Goal: Information Seeking & Learning: Learn about a topic

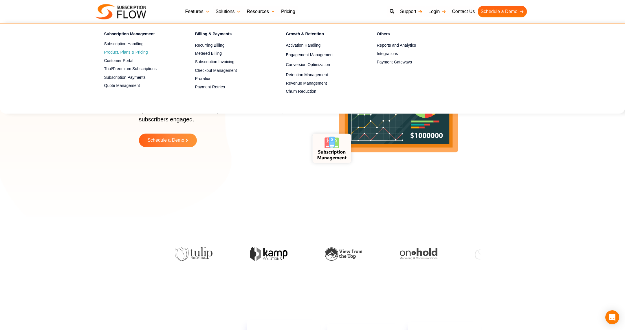
click at [130, 52] on span "Product, Plans & Pricing" at bounding box center [126, 52] width 44 height 6
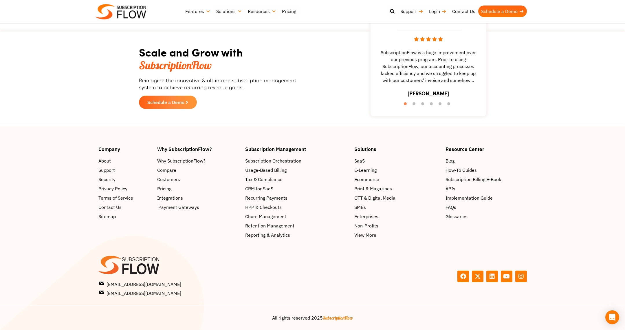
scroll to position [1122, 0]
click at [268, 185] on span "CRM for SaaS" at bounding box center [260, 188] width 28 height 7
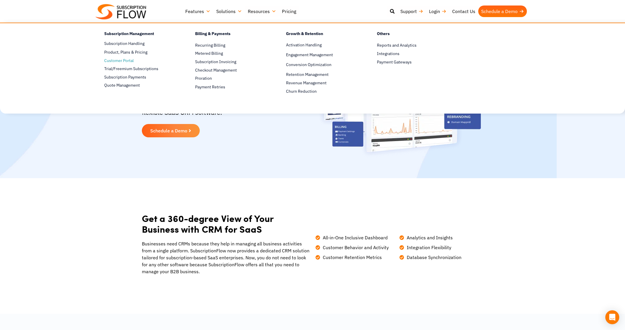
click at [113, 61] on span "Customer Portal" at bounding box center [119, 61] width 30 height 6
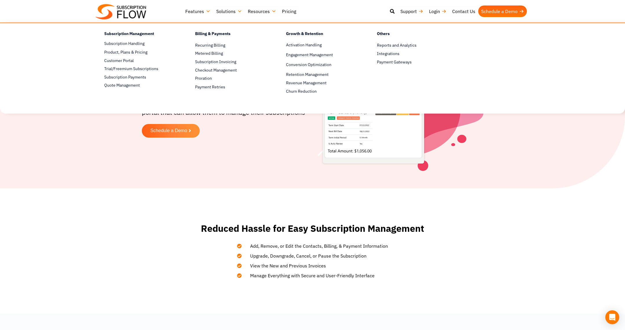
scroll to position [1, 0]
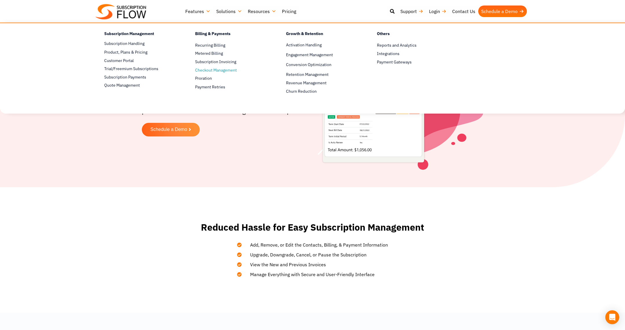
click at [222, 68] on span "Checkout Management" at bounding box center [216, 70] width 42 height 6
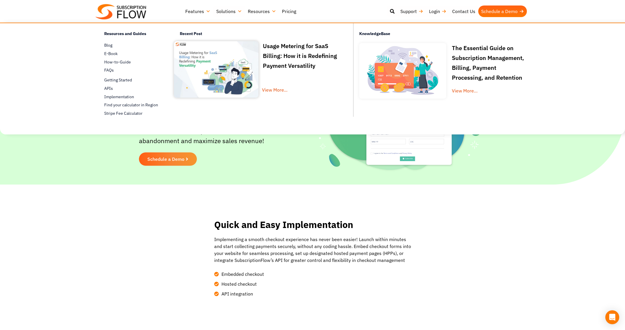
click at [290, 11] on link "Pricing" at bounding box center [289, 12] width 20 height 12
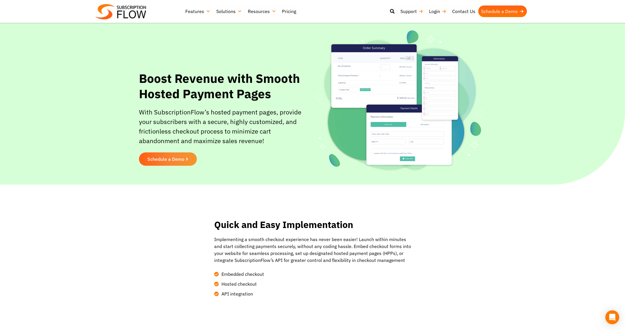
click at [143, 12] on img at bounding box center [121, 11] width 51 height 15
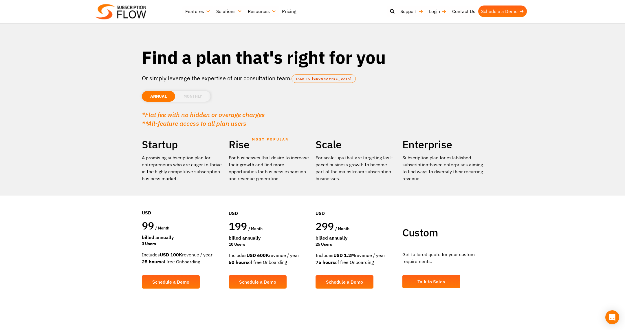
click at [200, 99] on li "MONTHLY" at bounding box center [192, 96] width 35 height 11
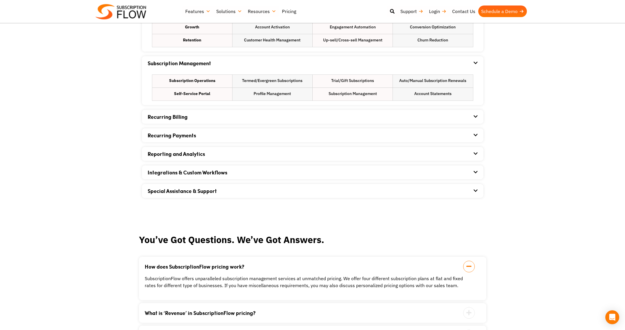
scroll to position [265, 0]
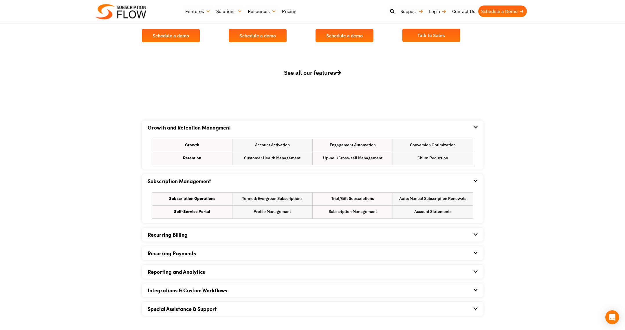
click at [316, 74] on span "See all our features" at bounding box center [312, 73] width 57 height 8
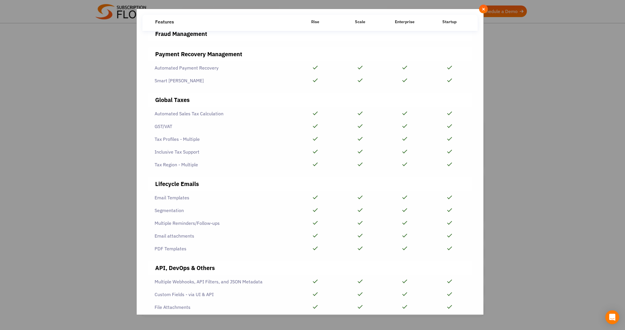
scroll to position [884, 0]
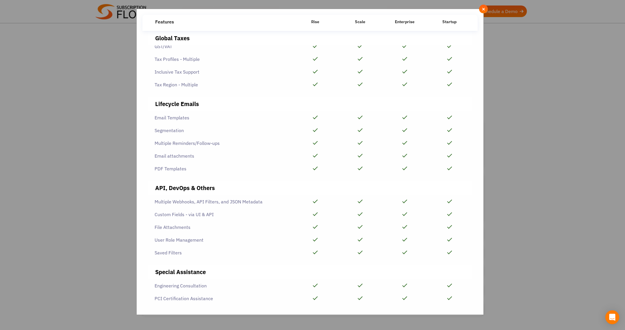
click at [74, 19] on div "**********" at bounding box center [312, 165] width 625 height 330
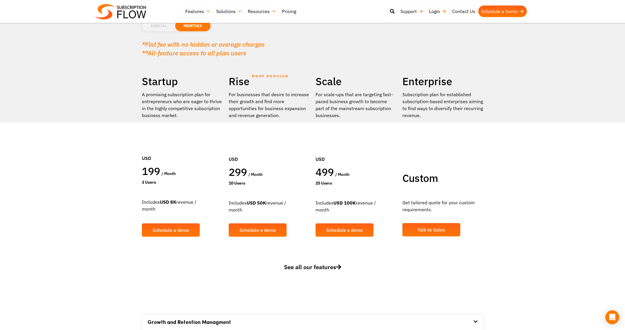
scroll to position [0, 0]
